Goal: Navigation & Orientation: Find specific page/section

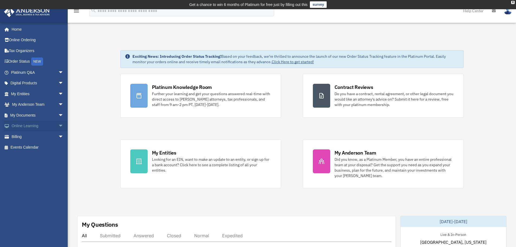
click at [58, 125] on span "arrow_drop_down" at bounding box center [63, 125] width 11 height 11
click at [58, 81] on span "arrow_drop_down" at bounding box center [63, 83] width 11 height 11
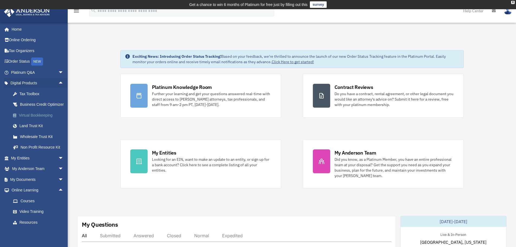
click at [37, 119] on div "Virtual Bookkeeping" at bounding box center [42, 115] width 46 height 7
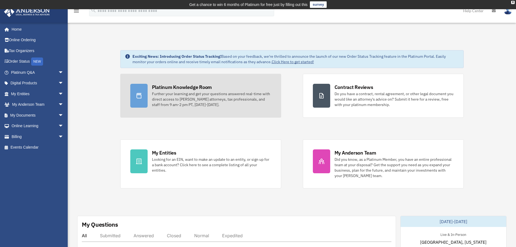
click at [175, 107] on div "Further your learning and get your questions answered real-time with direct acc…" at bounding box center [211, 99] width 119 height 16
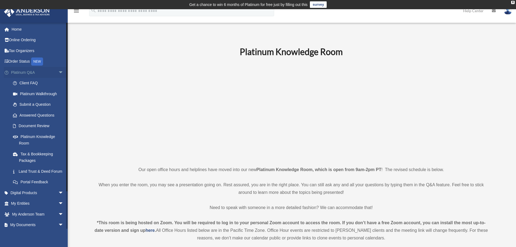
click at [59, 71] on span "arrow_drop_down" at bounding box center [63, 72] width 11 height 11
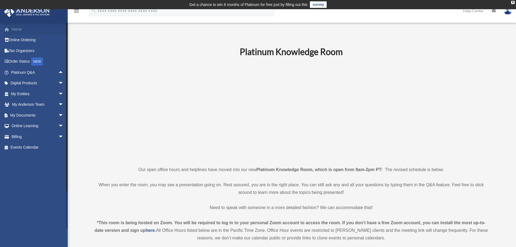
click at [19, 30] on link "Home" at bounding box center [38, 29] width 68 height 11
